Goal: Task Accomplishment & Management: Manage account settings

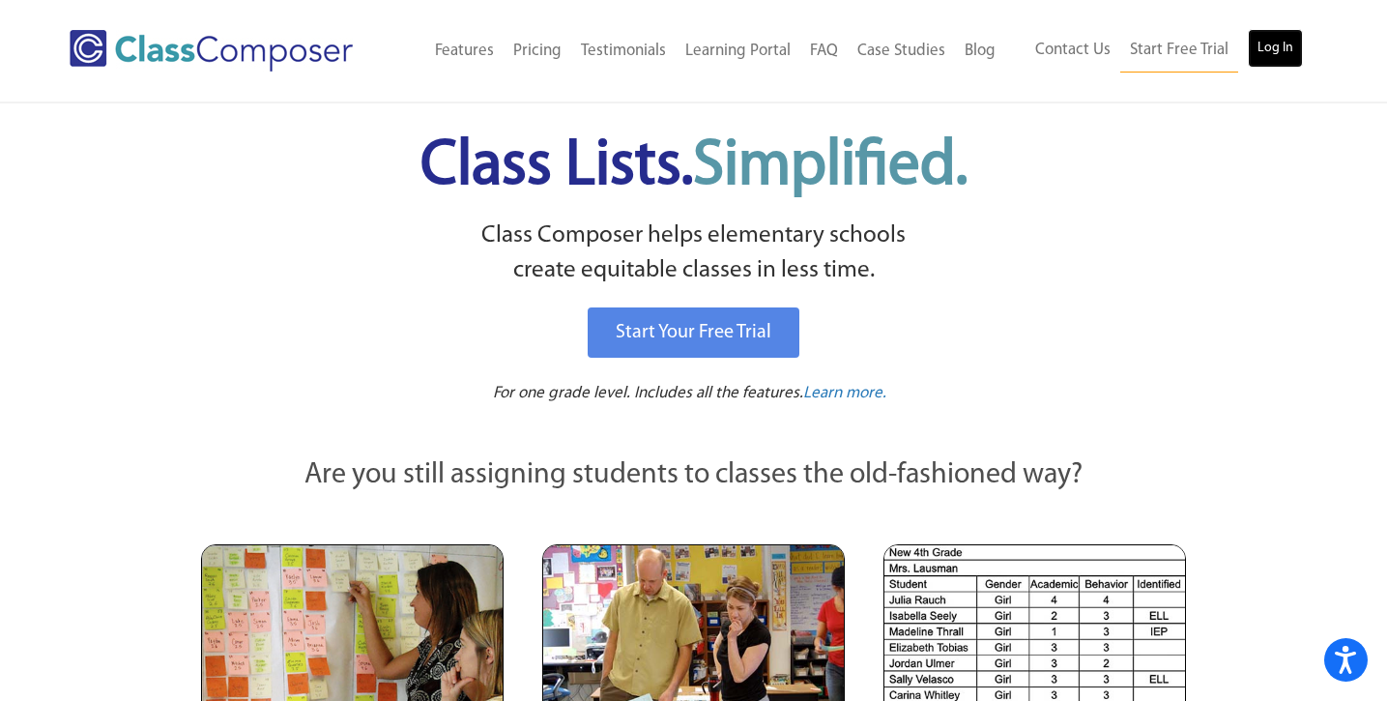
click at [1275, 48] on link "Log In" at bounding box center [1274, 48] width 55 height 39
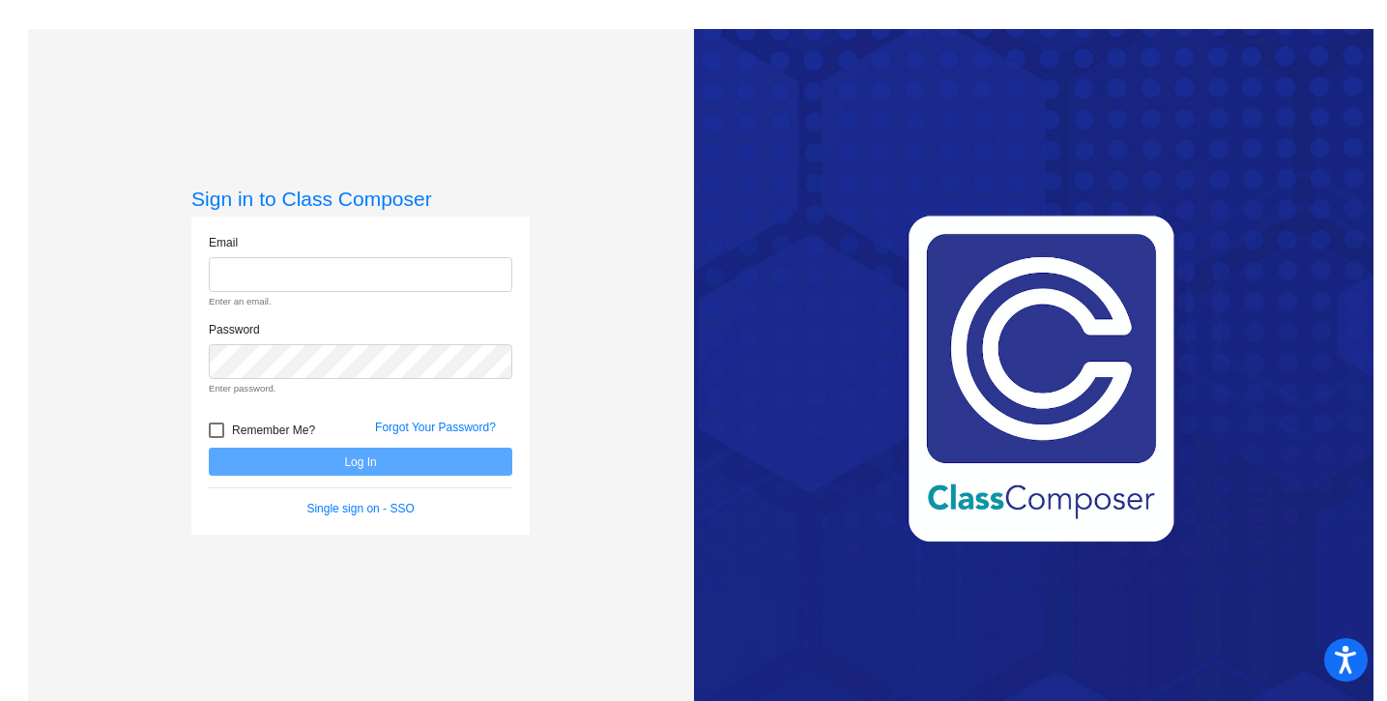
click at [308, 294] on div "Email Enter an email." at bounding box center [360, 277] width 332 height 87
click at [305, 272] on input "email" at bounding box center [360, 275] width 303 height 36
type input "djones@swsdk6.com"
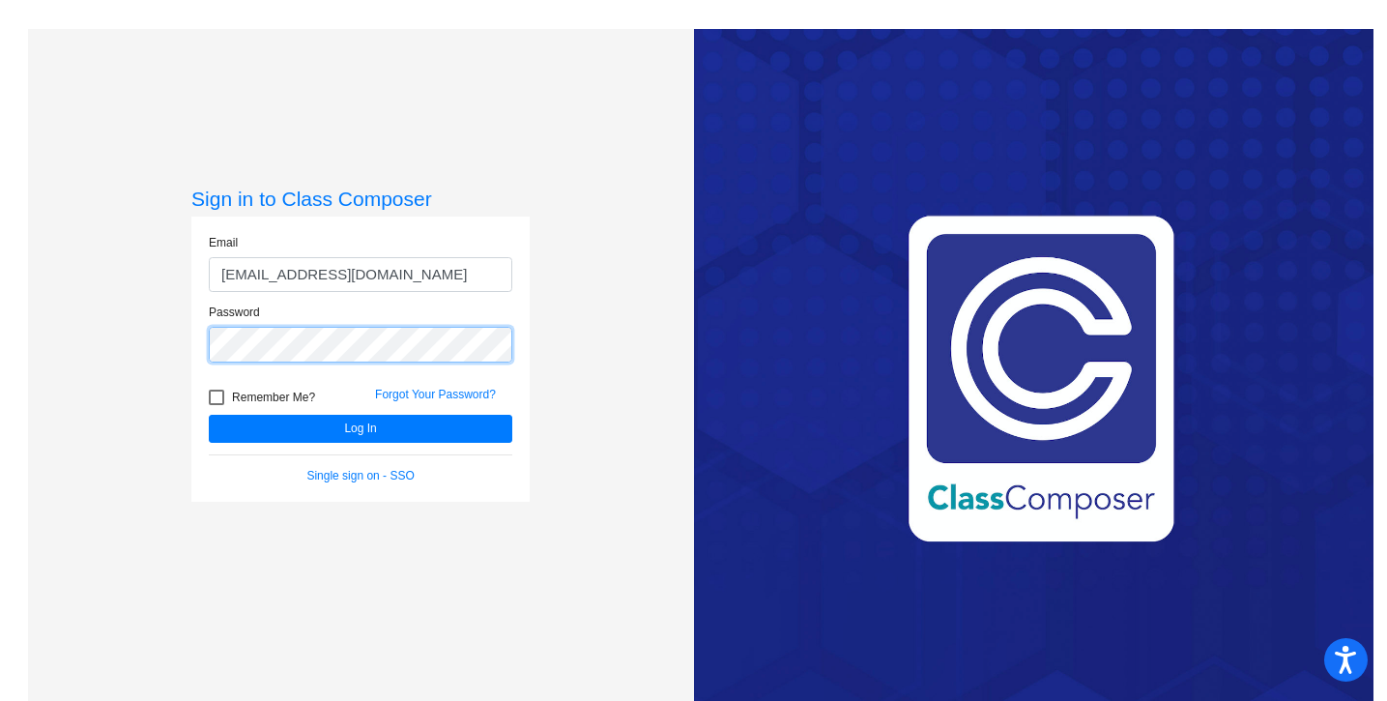
click at [209, 415] on button "Log In" at bounding box center [360, 429] width 303 height 28
